Goal: Understand process/instructions

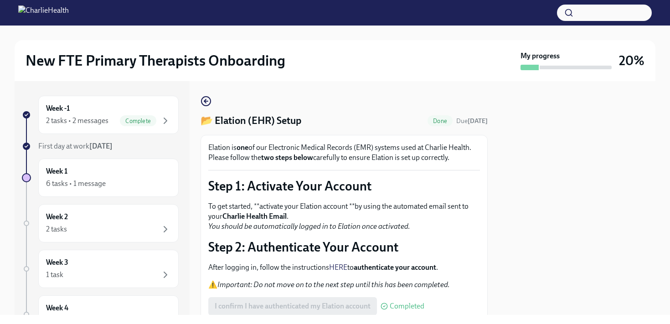
click at [562, 239] on div at bounding box center [577, 198] width 157 height 234
click at [63, 189] on div "6 tasks • 1 message" at bounding box center [108, 183] width 125 height 11
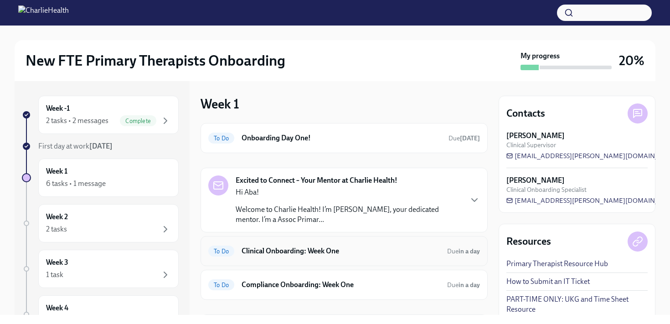
click at [382, 254] on h6 "Clinical Onboarding: Week One" at bounding box center [341, 251] width 198 height 10
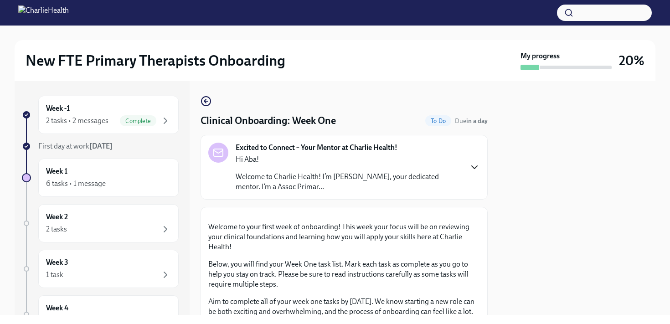
click at [475, 169] on icon "button" at bounding box center [474, 167] width 5 height 3
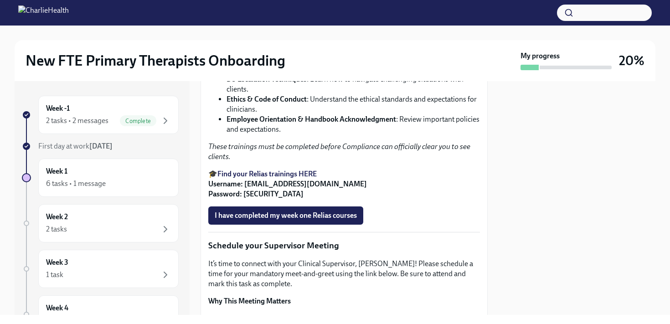
scroll to position [785, 0]
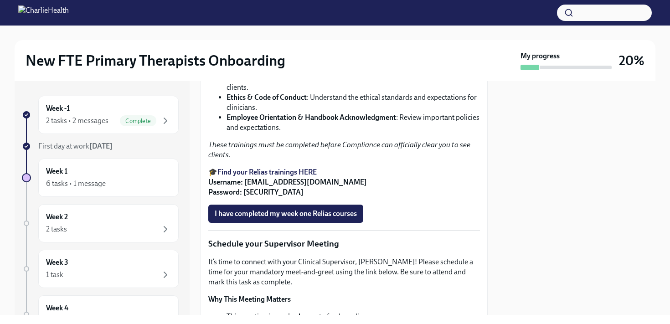
click at [309, 177] on strong "Find your Relias trainings HERE" at bounding box center [267, 172] width 99 height 9
